Goal: Find specific page/section: Find specific page/section

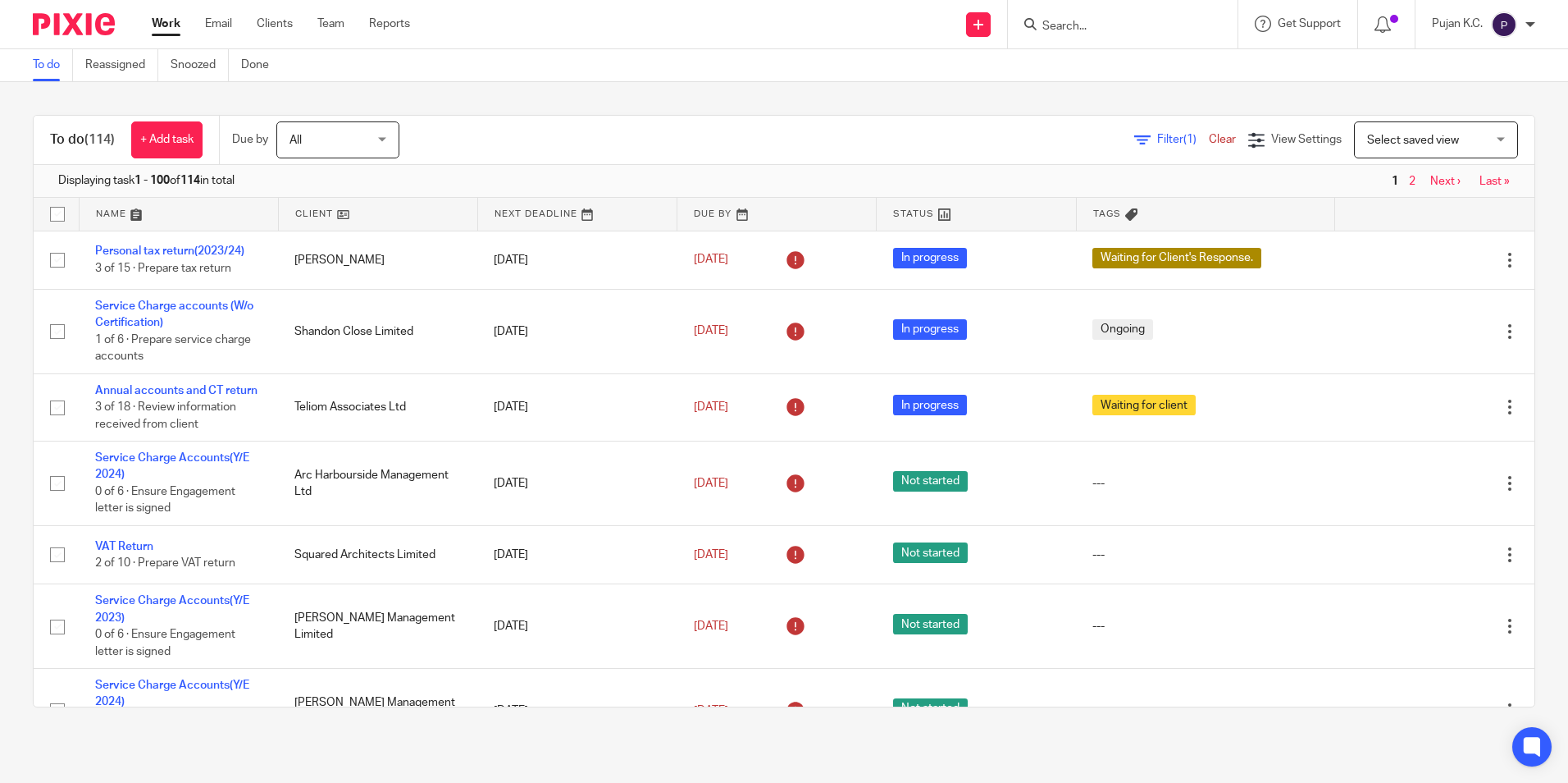
click at [1066, 28] on input "Search" at bounding box center [1114, 27] width 147 height 15
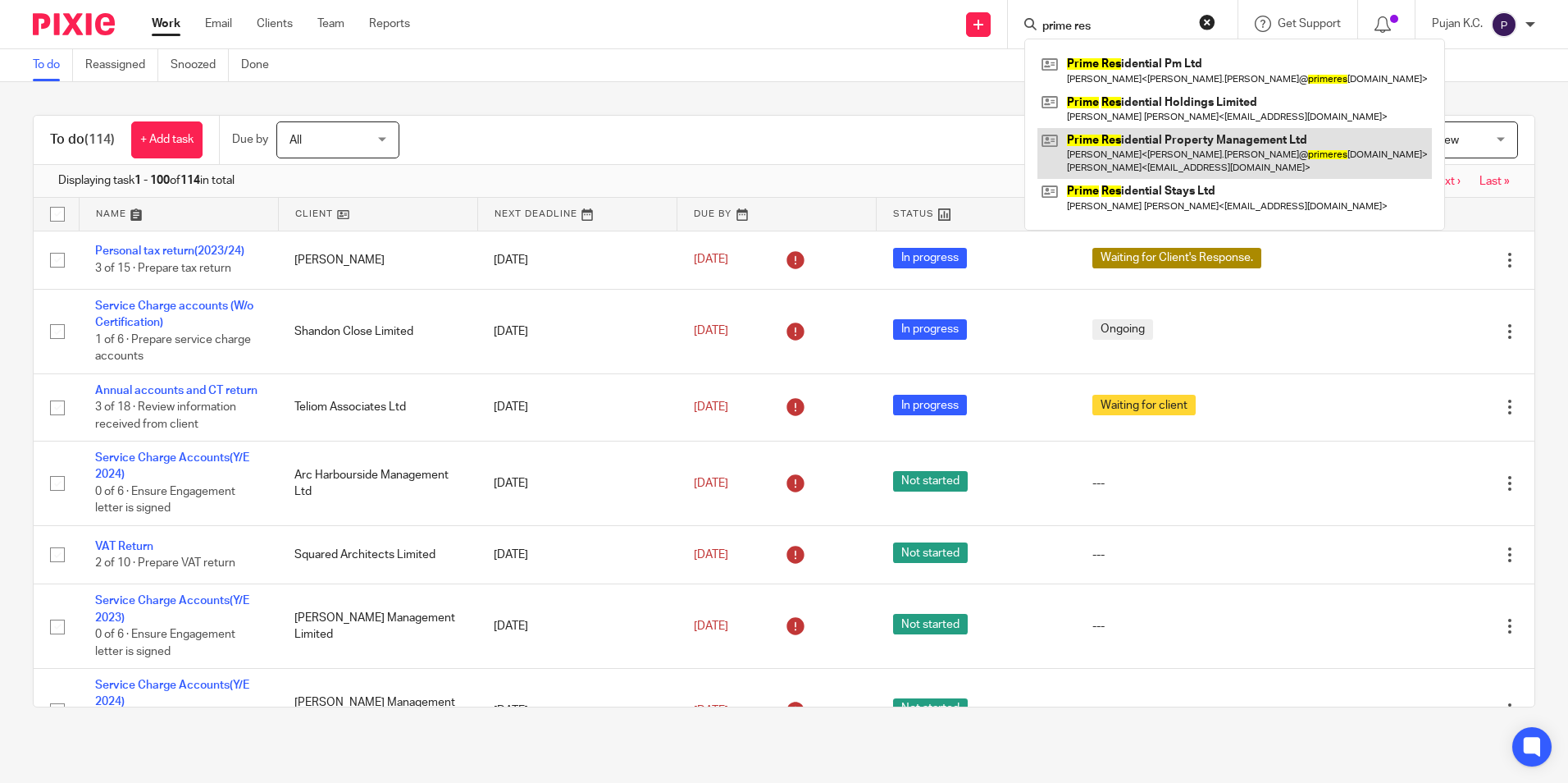
type input "prime res"
click at [1163, 146] on link at bounding box center [1234, 153] width 394 height 51
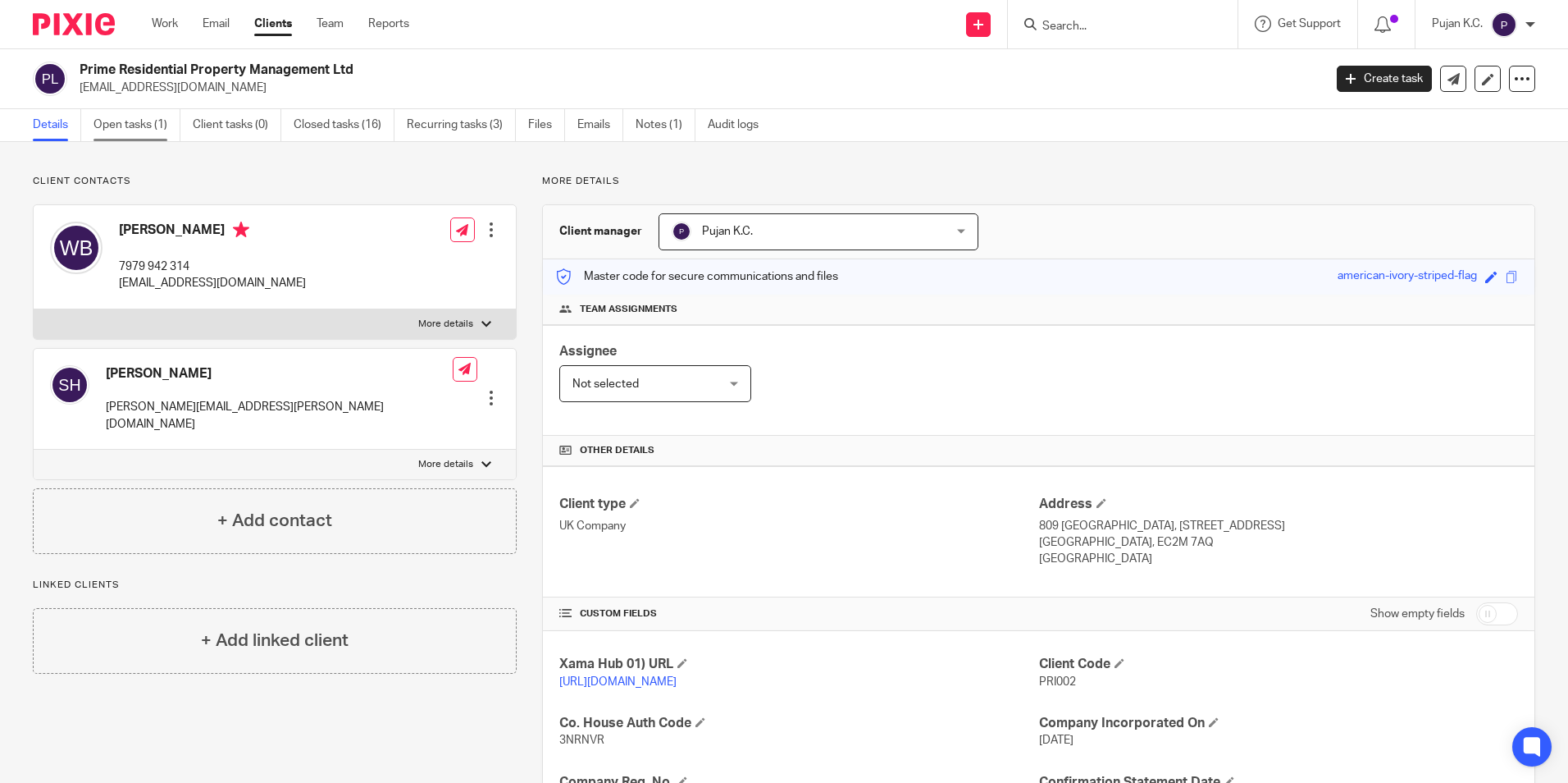
click at [141, 128] on link "Open tasks (1)" at bounding box center [136, 125] width 87 height 32
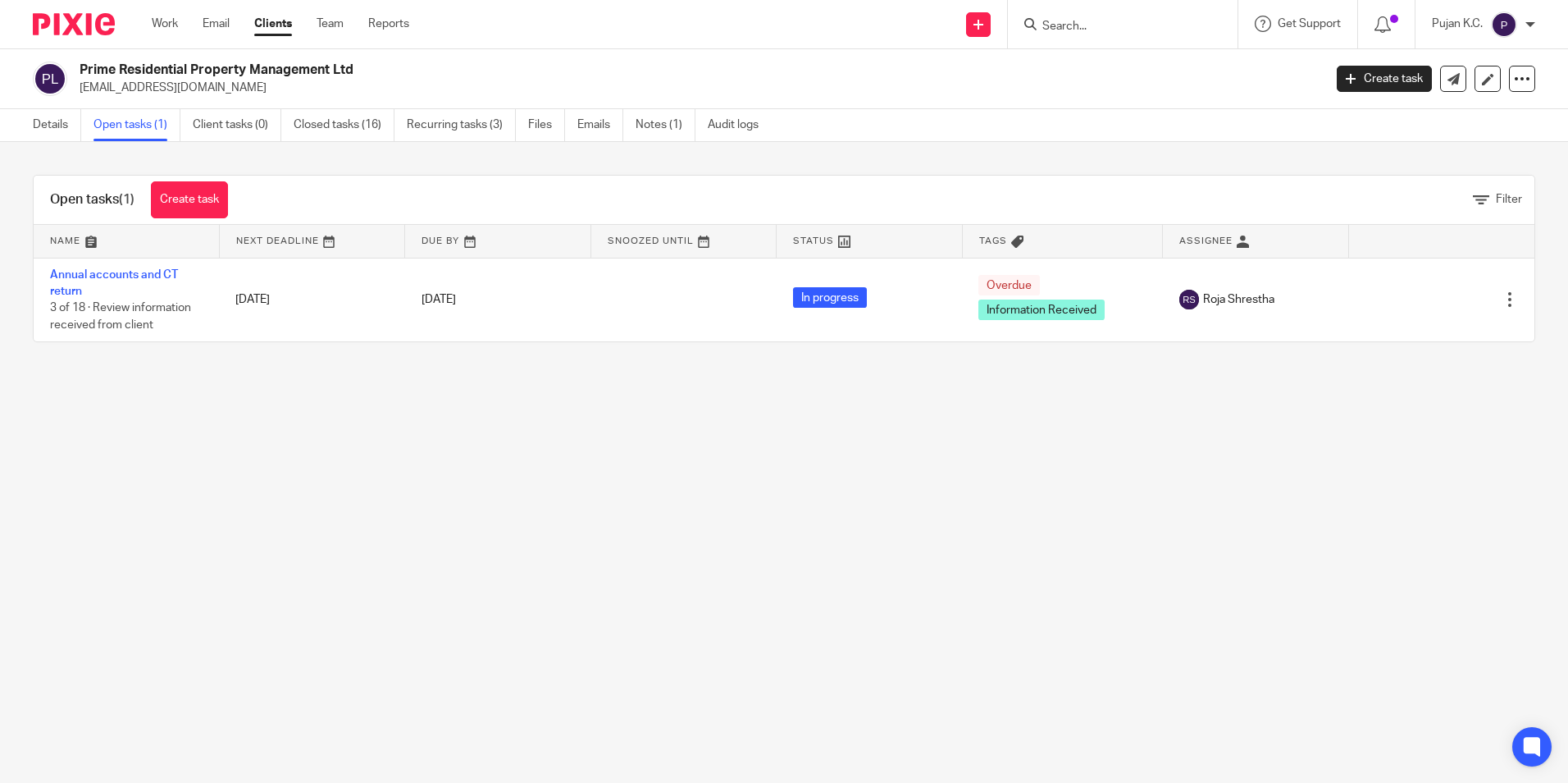
drag, startPoint x: 84, startPoint y: 62, endPoint x: 401, endPoint y: 57, distance: 317.0
click at [401, 57] on div "Prime Residential Property Management Ltd [EMAIL_ADDRESS][DOMAIN_NAME] Create t…" at bounding box center [784, 79] width 1568 height 60
click at [799, 493] on main "Prime Residential Property Management Ltd [EMAIL_ADDRESS][DOMAIN_NAME] Create t…" at bounding box center [784, 391] width 1568 height 783
click at [730, 114] on link "Audit logs" at bounding box center [739, 125] width 63 height 32
